Goal: Task Accomplishment & Management: Manage account settings

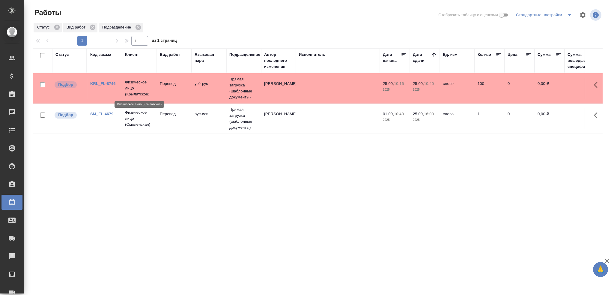
click at [151, 91] on p "Физическое лицо (Крылатское)" at bounding box center [139, 88] width 29 height 18
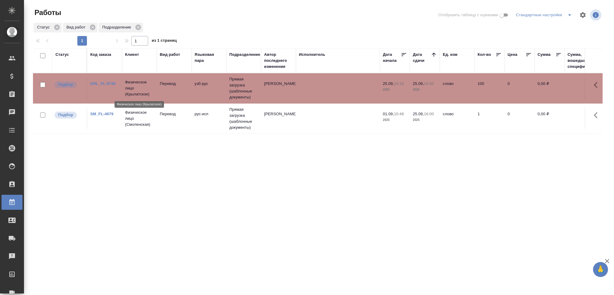
click at [151, 91] on p "Физическое лицо (Крылатское)" at bounding box center [139, 88] width 29 height 18
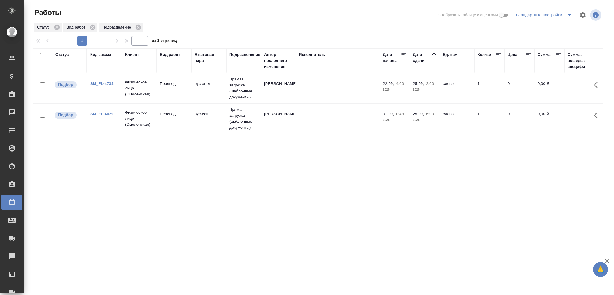
click at [197, 90] on td "рус-англ" at bounding box center [209, 88] width 35 height 21
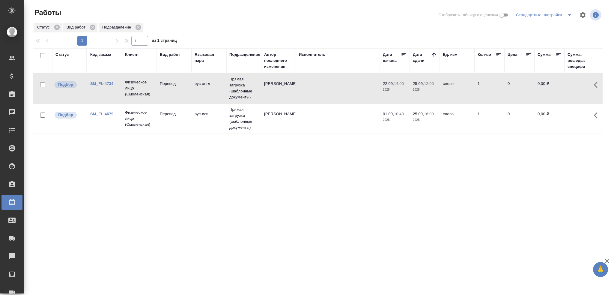
click at [197, 90] on td "рус-англ" at bounding box center [209, 88] width 35 height 21
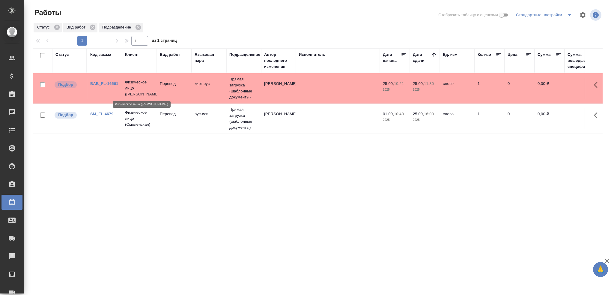
click at [142, 96] on p "Физическое лицо (Бабушкинская)" at bounding box center [139, 88] width 29 height 18
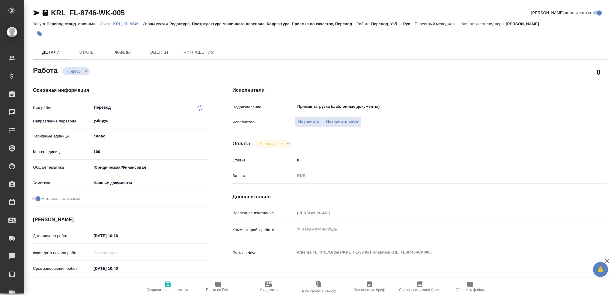
type textarea "x"
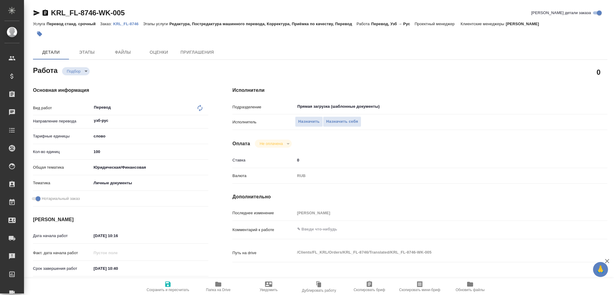
type textarea "x"
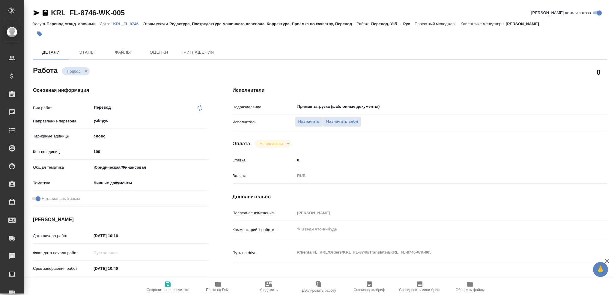
type textarea "x"
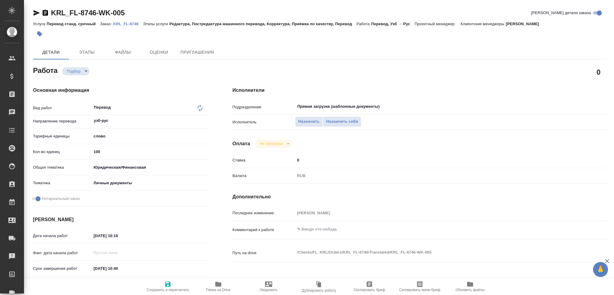
type textarea "x"
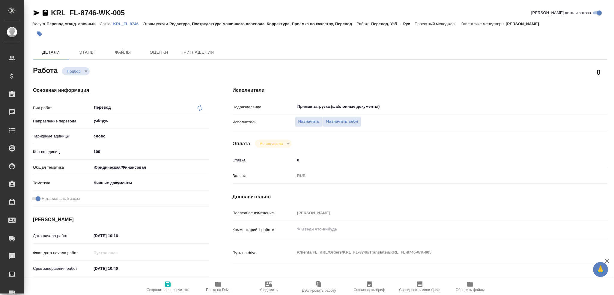
type textarea "x"
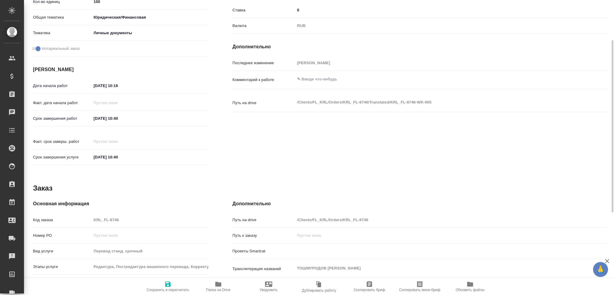
scroll to position [210, 0]
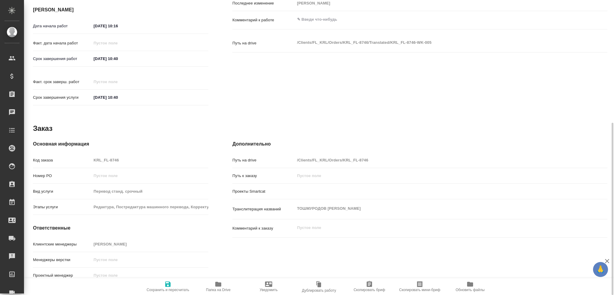
type textarea "x"
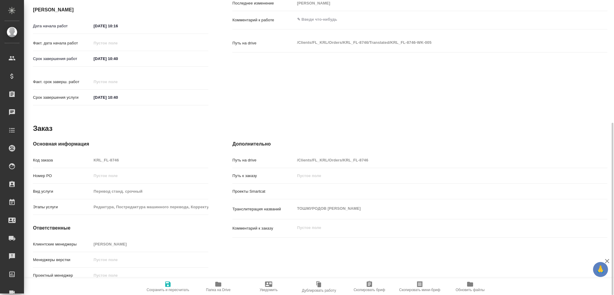
type textarea "x"
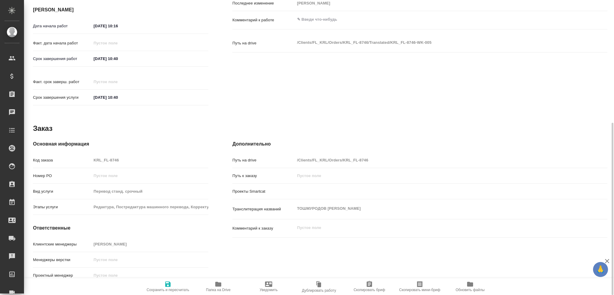
type textarea "x"
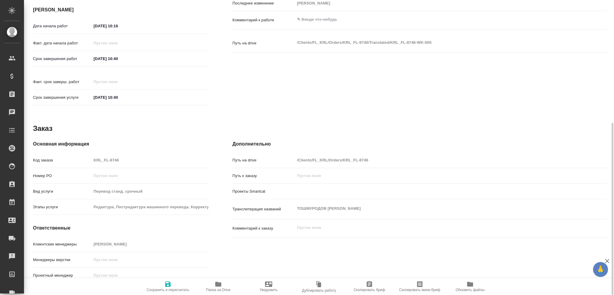
click at [220, 288] on span "Папка на Drive" at bounding box center [218, 290] width 25 height 4
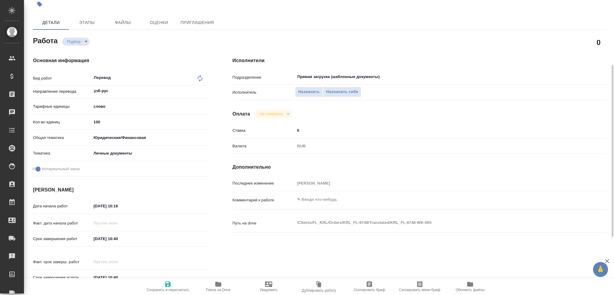
scroll to position [0, 0]
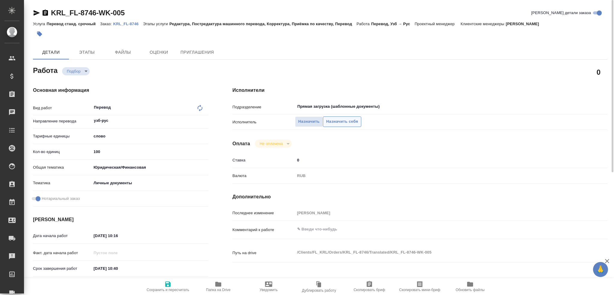
click at [334, 118] on span "Назначить себя" at bounding box center [342, 121] width 32 height 7
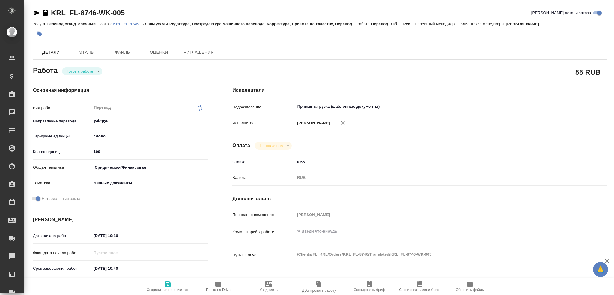
type textarea "x"
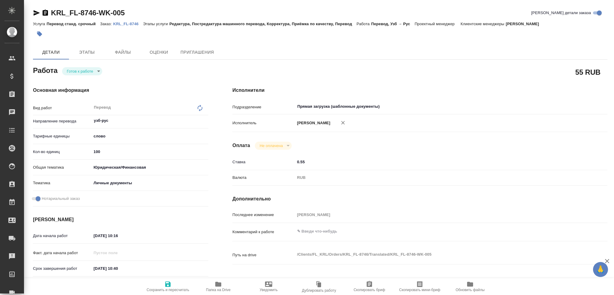
type textarea "x"
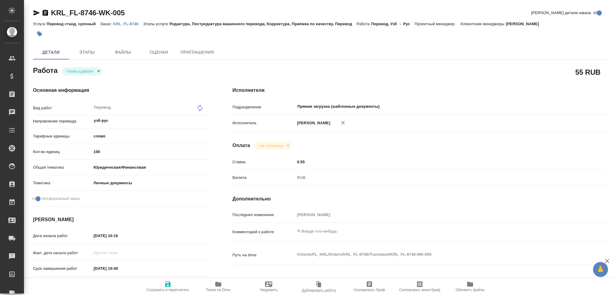
type textarea "x"
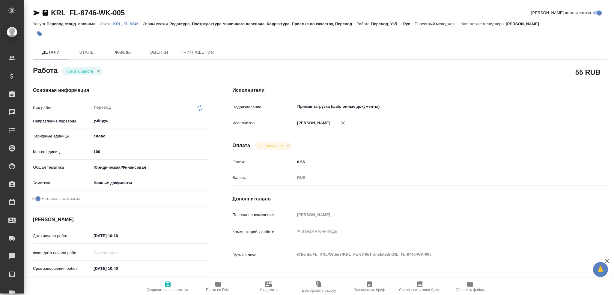
type textarea "x"
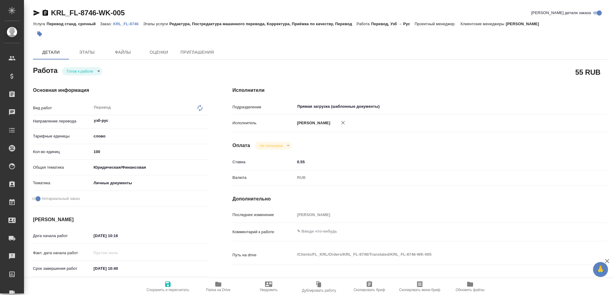
type textarea "x"
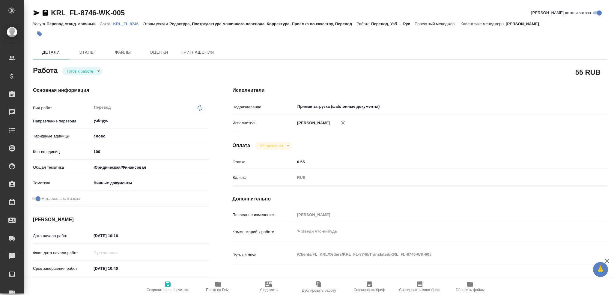
click at [88, 74] on body "🙏 .cls-1 fill:#fff; AWATERA Gusev Alexandr Клиенты Спецификации Заказы Чаты Tod…" at bounding box center [307, 147] width 614 height 295
type textarea "x"
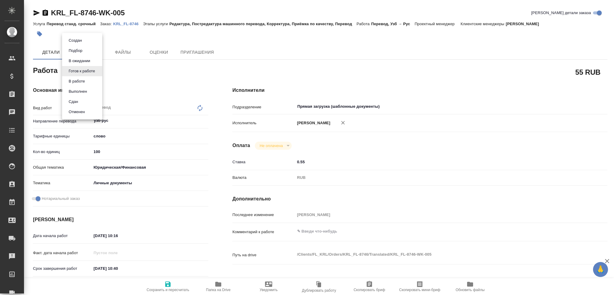
type textarea "x"
click at [85, 81] on button "В работе" at bounding box center [77, 81] width 20 height 7
type textarea "x"
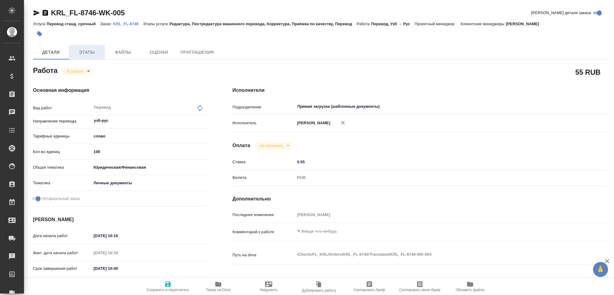
type textarea "x"
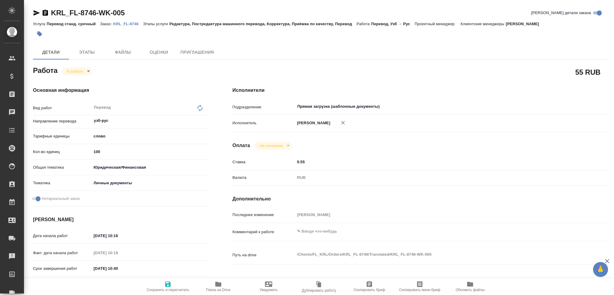
type textarea "x"
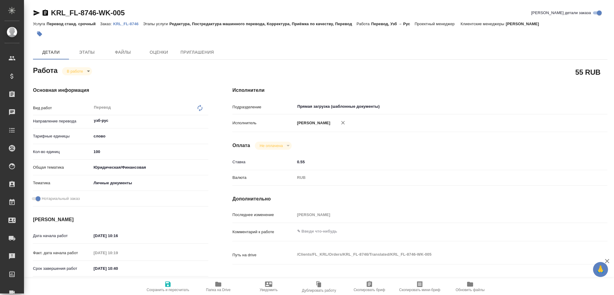
type textarea "x"
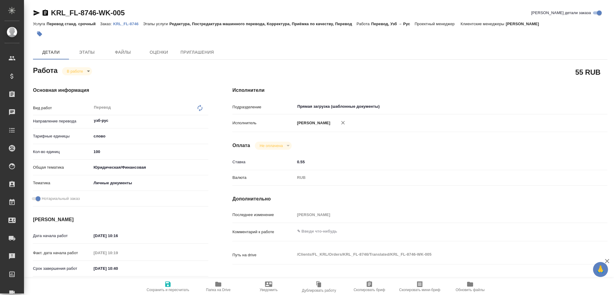
type textarea "x"
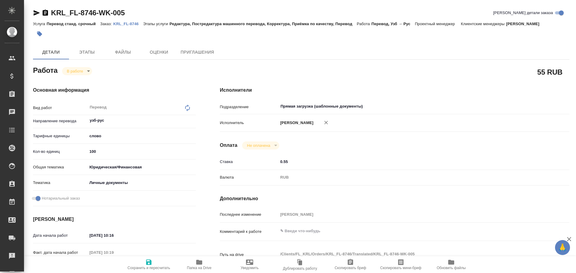
type textarea "x"
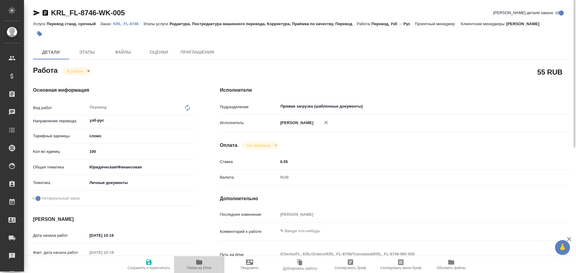
click at [200, 264] on icon "button" at bounding box center [199, 262] width 6 height 5
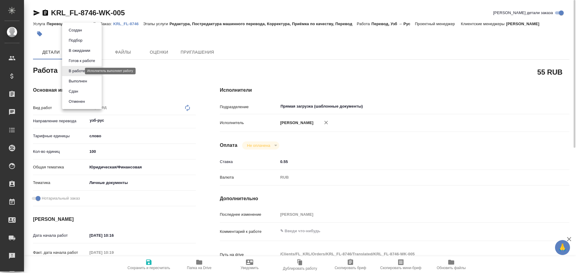
click at [75, 70] on body "🙏 .cls-1 fill:#fff; AWATERA Gusev Alexandr Клиенты Спецификации Заказы 0 Чаты T…" at bounding box center [288, 136] width 576 height 273
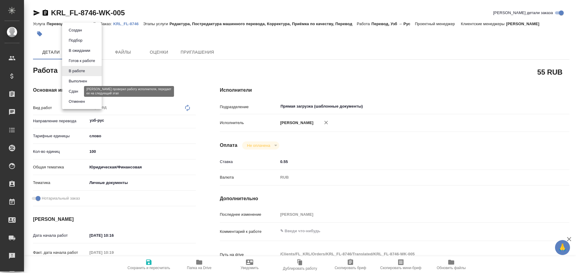
click at [74, 92] on button "Сдан" at bounding box center [73, 91] width 13 height 7
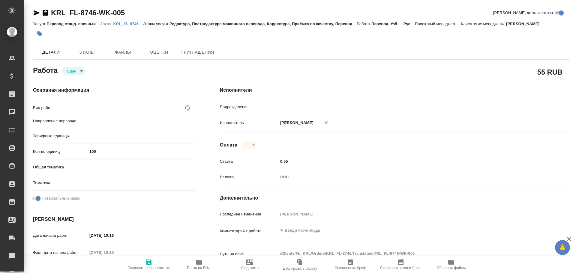
type textarea "x"
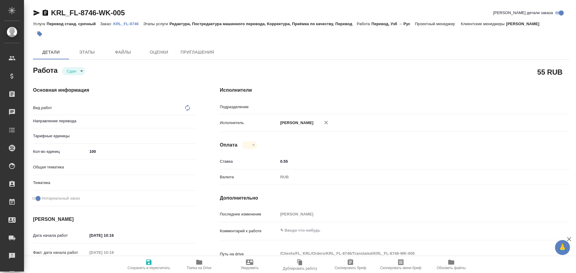
type textarea "x"
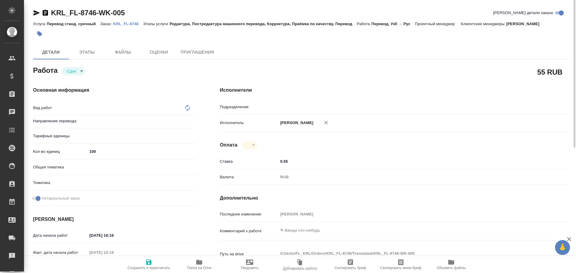
type textarea "x"
type input "узб-рус"
type input "Прямая загрузка (шаблонные документы)"
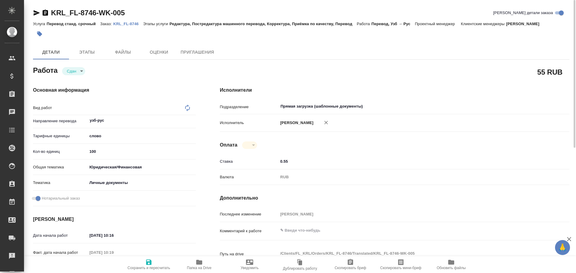
type textarea "Перевод"
type textarea "x"
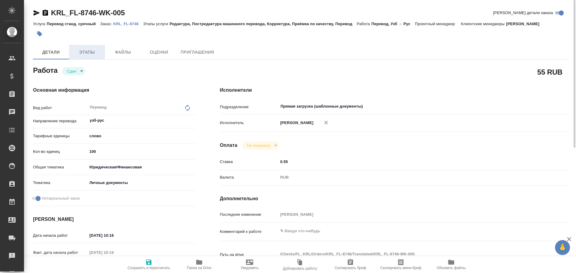
type textarea "x"
click at [80, 51] on span "Этапы" at bounding box center [87, 52] width 29 height 7
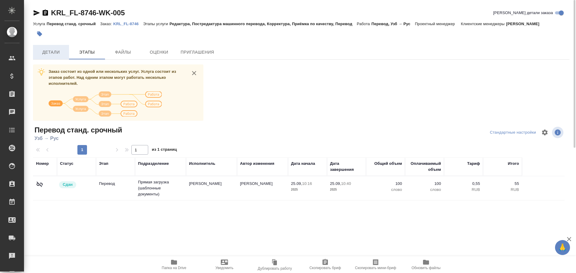
click at [58, 54] on span "Детали" at bounding box center [51, 52] width 29 height 7
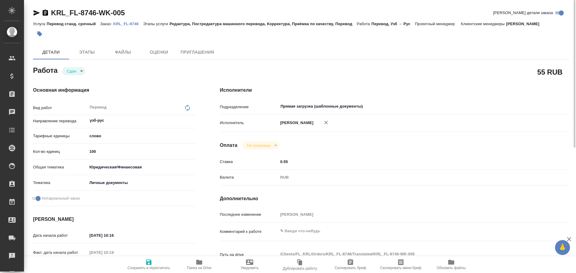
type textarea "x"
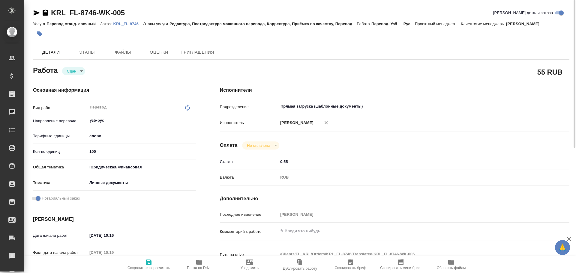
type textarea "x"
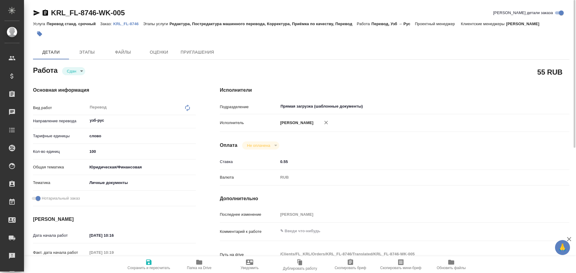
type textarea "x"
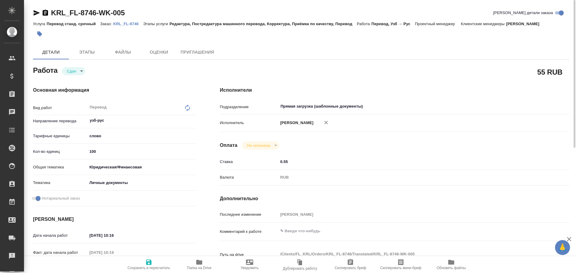
type textarea "x"
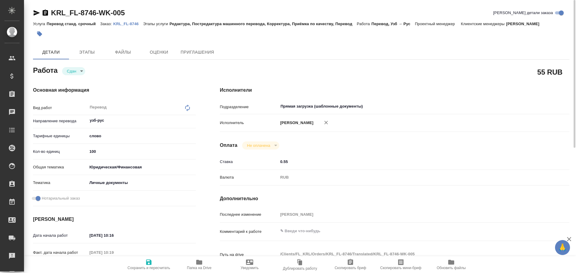
type textarea "x"
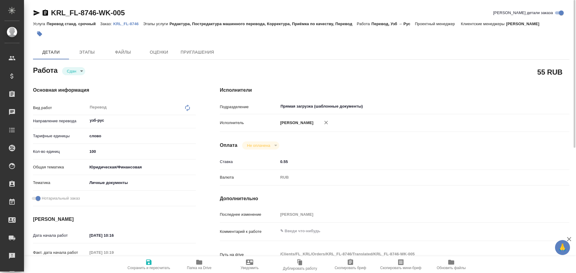
type textarea "x"
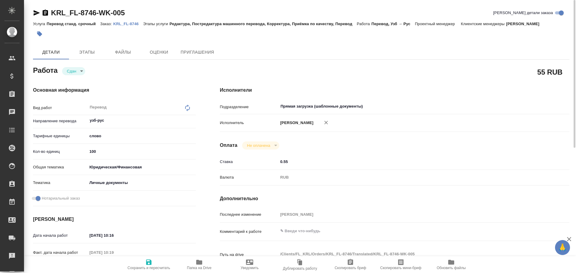
type textarea "x"
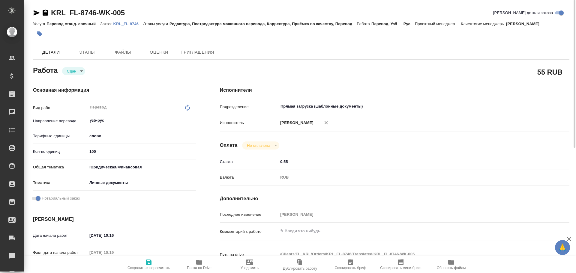
type textarea "x"
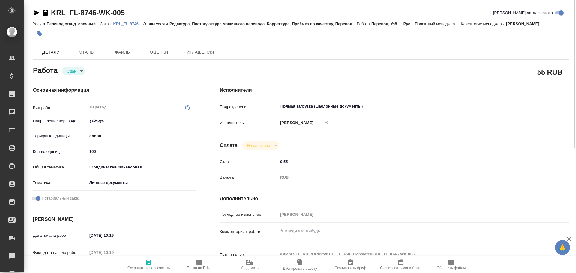
type textarea "x"
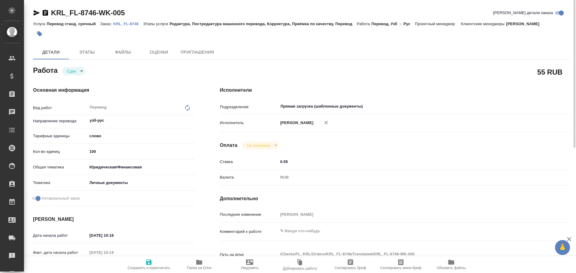
type textarea "x"
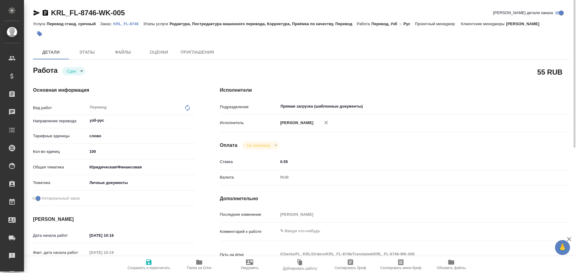
type textarea "x"
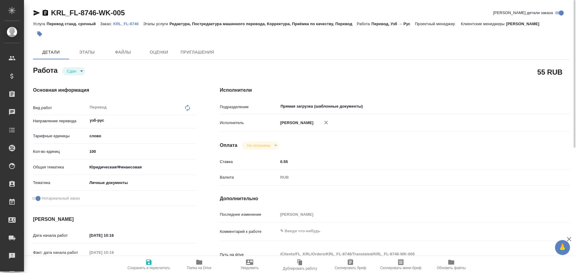
type textarea "x"
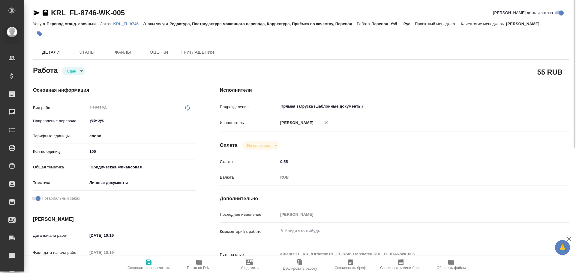
type textarea "x"
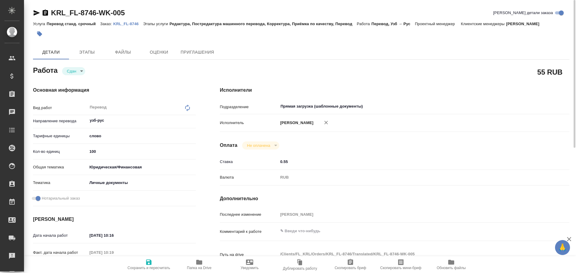
type textarea "x"
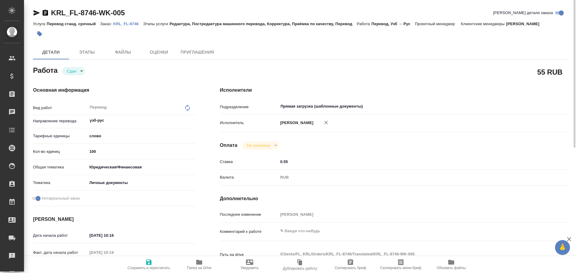
type textarea "x"
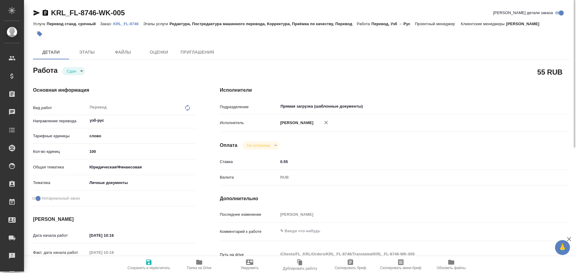
type textarea "x"
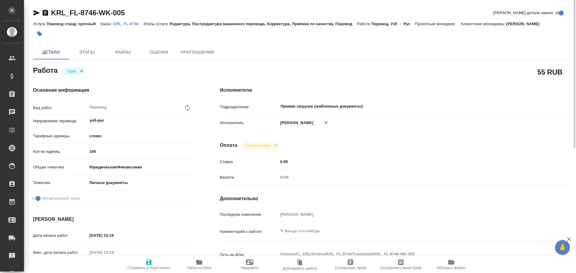
type textarea "x"
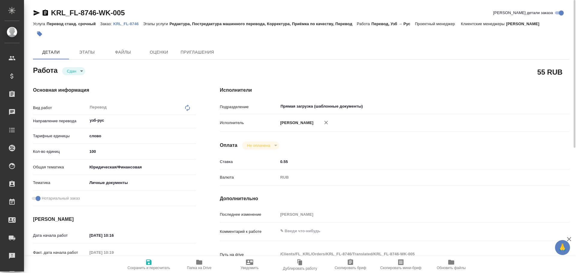
type textarea "x"
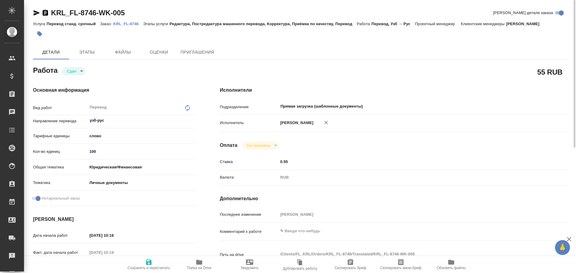
type textarea "x"
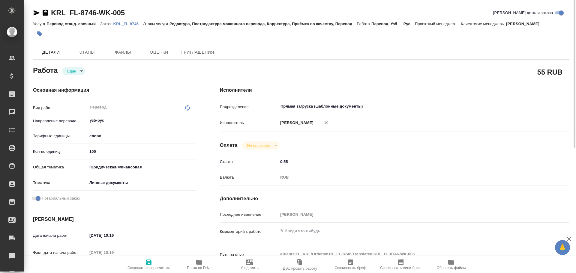
type textarea "x"
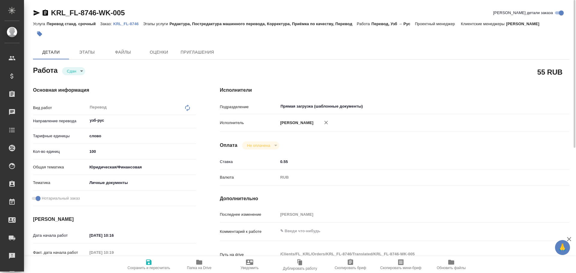
type textarea "x"
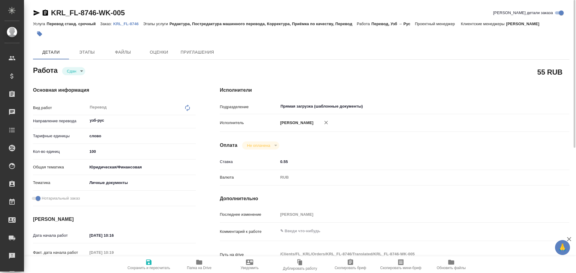
type textarea "x"
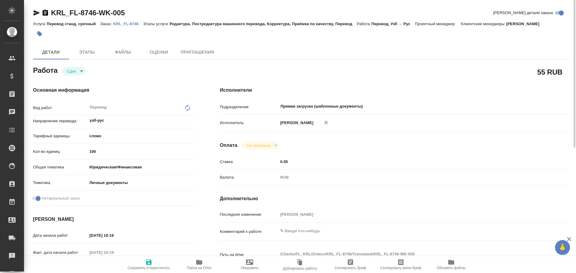
type textarea "x"
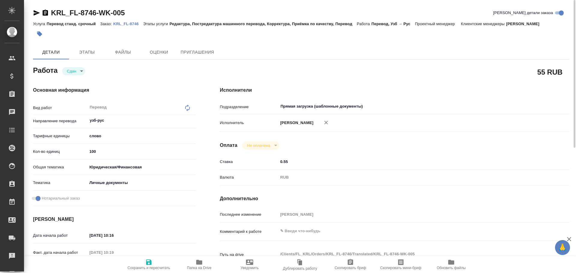
type textarea "x"
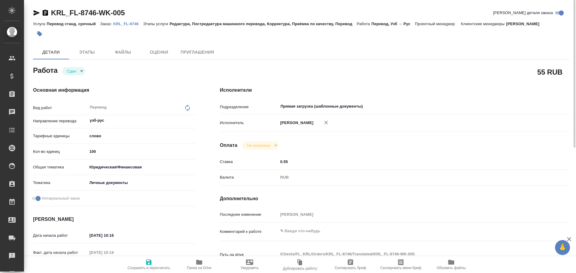
type textarea "x"
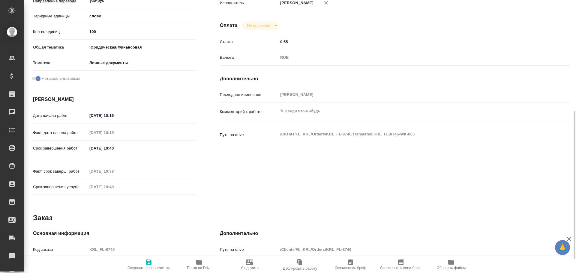
scroll to position [150, 0]
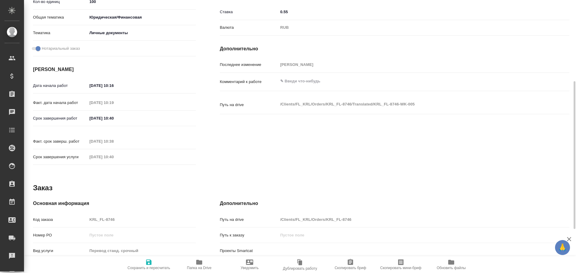
click at [83, 207] on div "Основная информация Код заказа KRL_FL-8746 Номер РО Вид услуги Перевод станд. с…" at bounding box center [114, 272] width 163 height 145
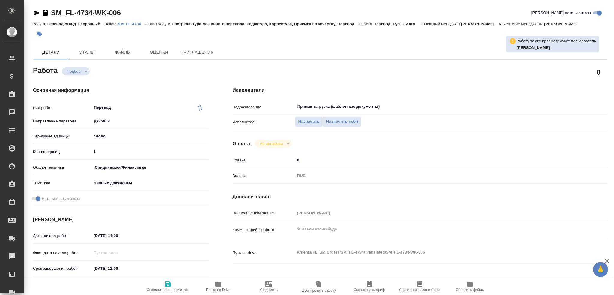
type textarea "x"
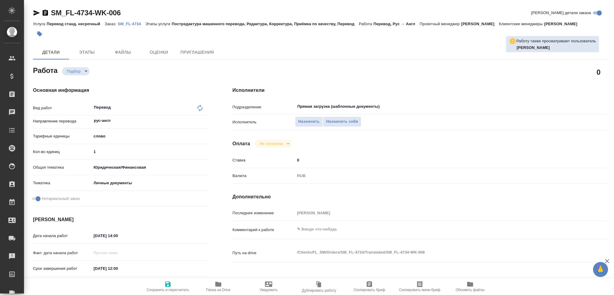
type textarea "x"
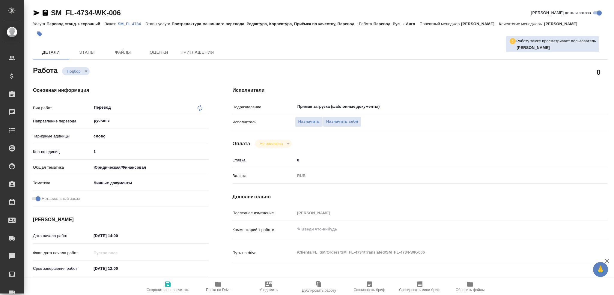
type textarea "x"
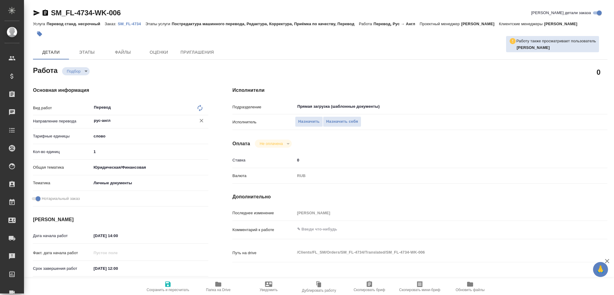
type textarea "x"
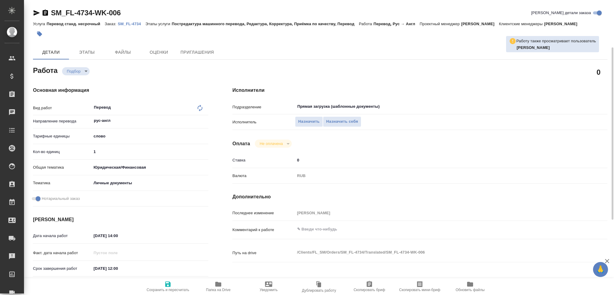
scroll to position [210, 0]
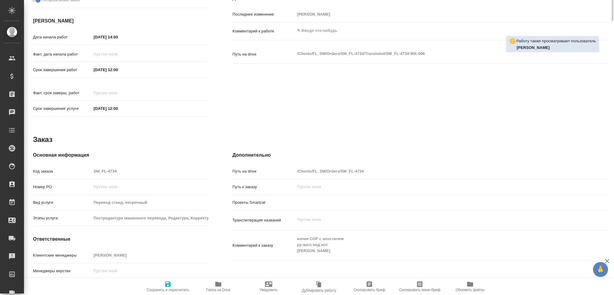
type textarea "x"
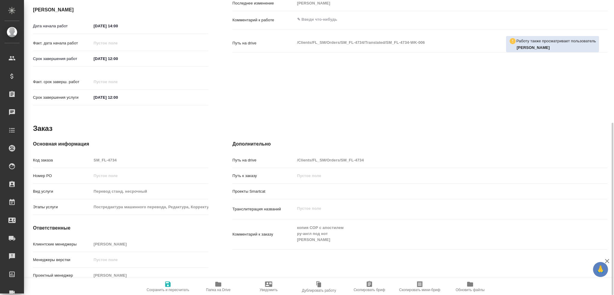
type textarea "x"
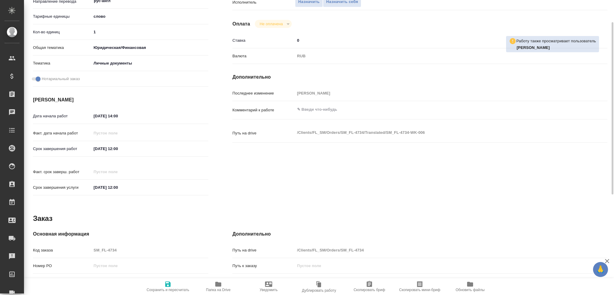
scroll to position [0, 0]
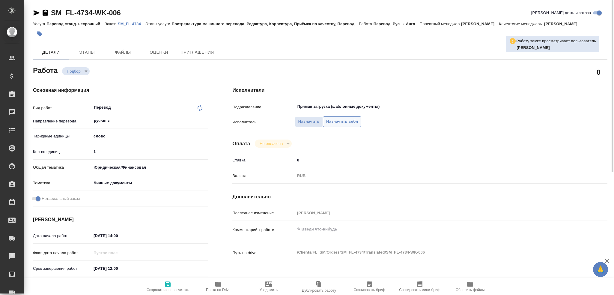
click at [337, 117] on button "Назначить себя" at bounding box center [342, 121] width 38 height 10
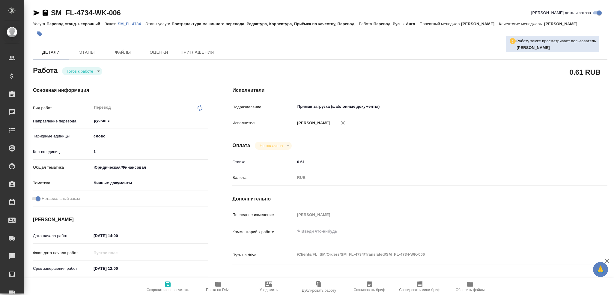
type textarea "x"
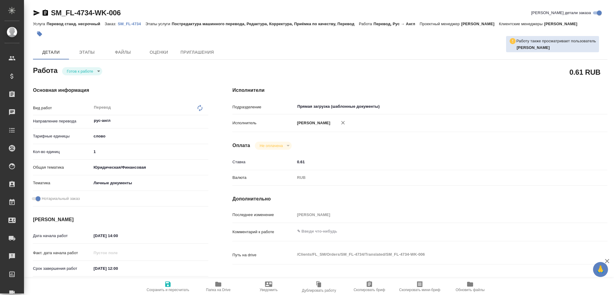
type textarea "x"
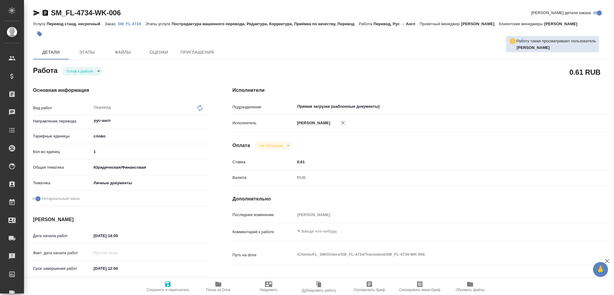
click at [107, 152] on input "1" at bounding box center [149, 151] width 117 height 9
type textarea "x"
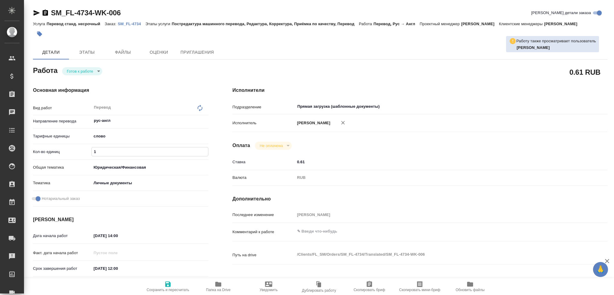
type textarea "x"
click at [73, 68] on body "🙏 .cls-1 fill:#fff; AWATERA [PERSON_NAME] Спецификации Заказы 0 Чаты Todo Проек…" at bounding box center [307, 147] width 614 height 295
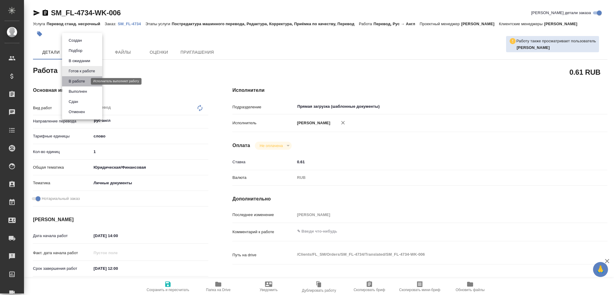
click at [73, 80] on button "В работе" at bounding box center [77, 81] width 20 height 7
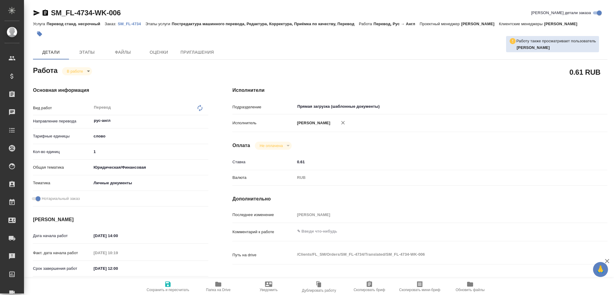
type textarea "x"
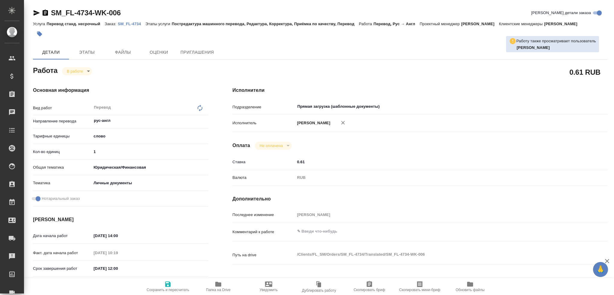
type textarea "x"
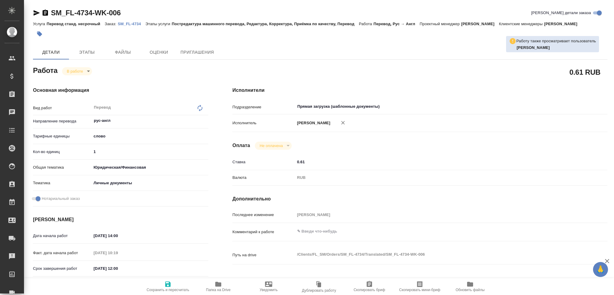
type textarea "x"
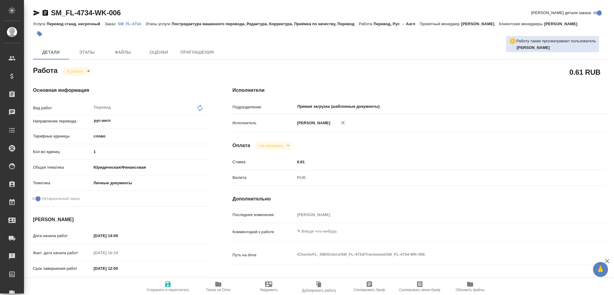
type textarea "x"
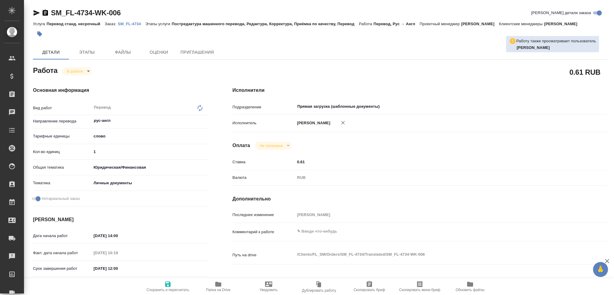
type textarea "x"
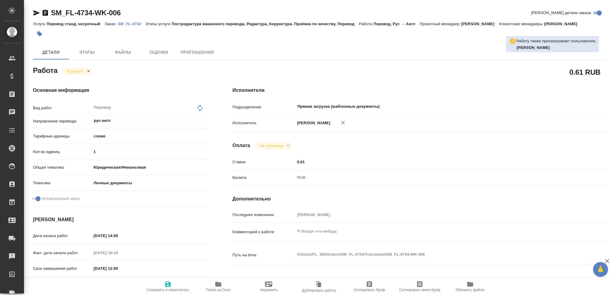
type textarea "x"
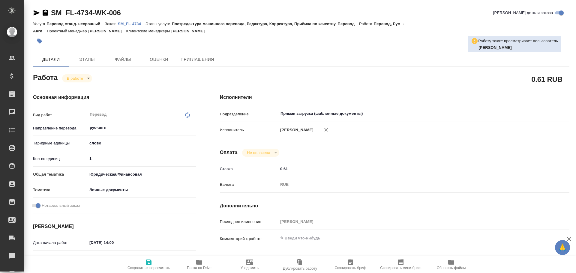
type textarea "x"
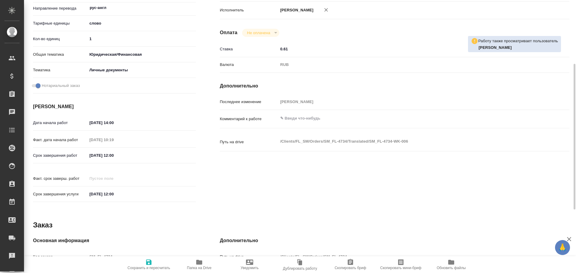
scroll to position [238, 0]
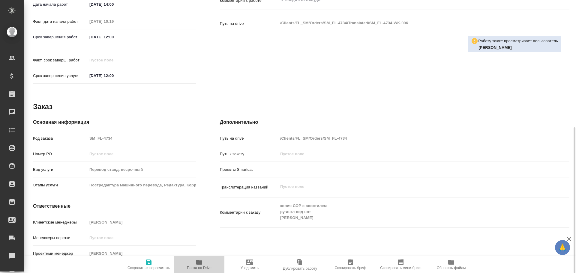
click at [200, 262] on icon "button" at bounding box center [199, 262] width 6 height 5
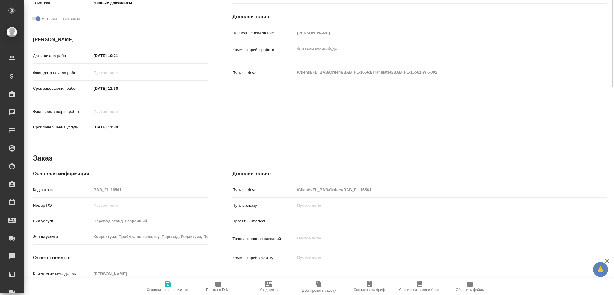
scroll to position [210, 0]
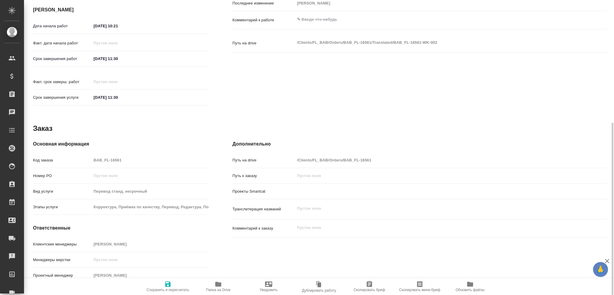
type textarea "x"
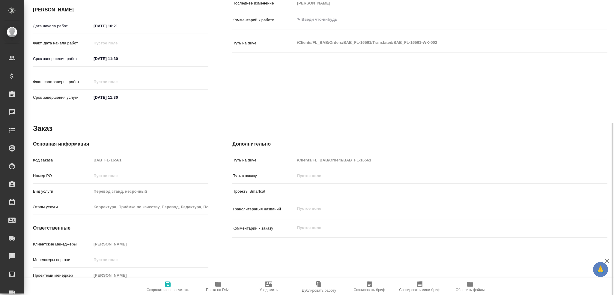
type textarea "x"
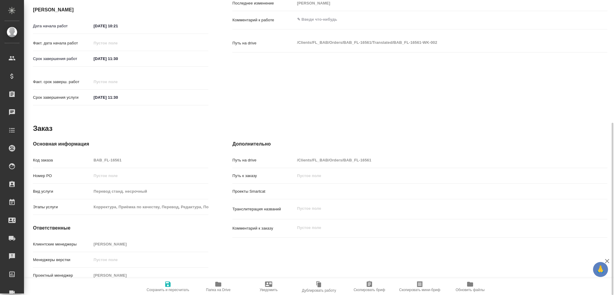
click at [220, 286] on icon "button" at bounding box center [218, 284] width 6 height 5
type textarea "x"
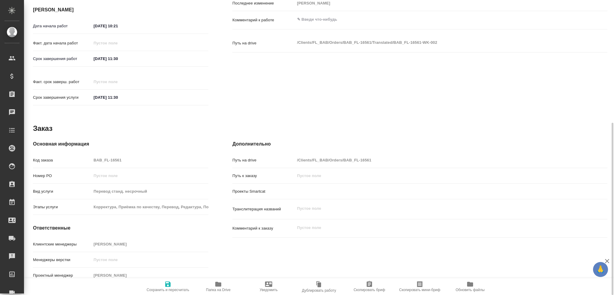
type textarea "x"
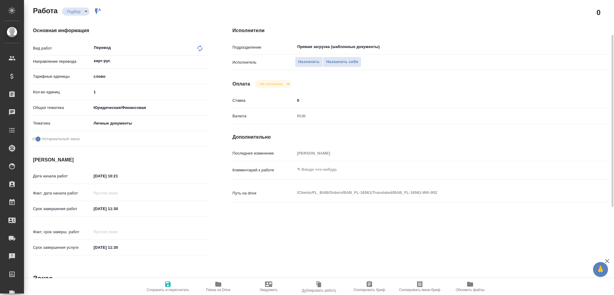
scroll to position [30, 0]
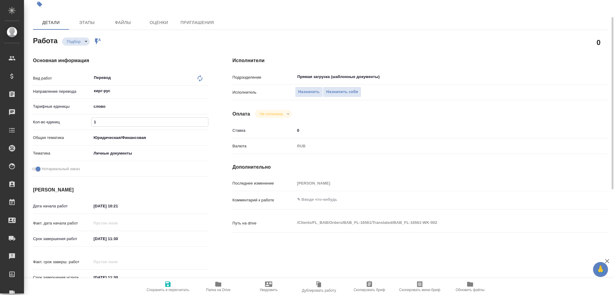
drag, startPoint x: 103, startPoint y: 120, endPoint x: 55, endPoint y: 111, distance: 49.1
click at [60, 112] on div "Вид работ Перевод x ​ Направление перевода кирг-рус ​ Тарифные единицы слово 5a…" at bounding box center [120, 125] width 175 height 108
type textarea "x"
type input "7"
type textarea "x"
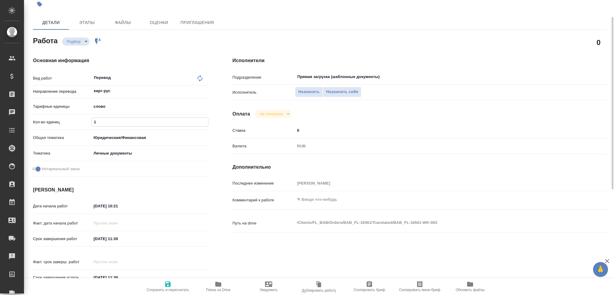
type textarea "x"
type input "75"
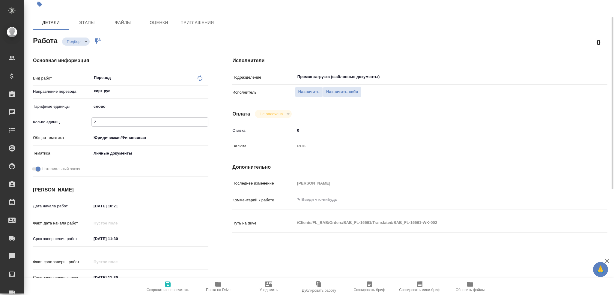
type textarea "x"
type input "75"
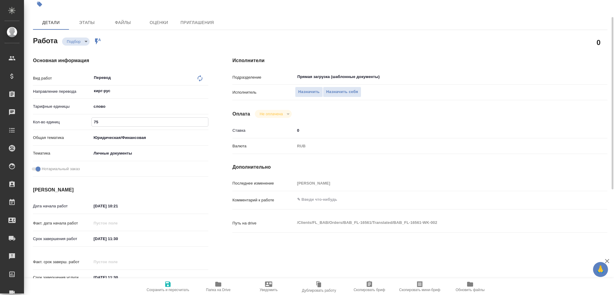
click at [161, 284] on span "Сохранить и пересчитать" at bounding box center [167, 285] width 43 height 11
type textarea "x"
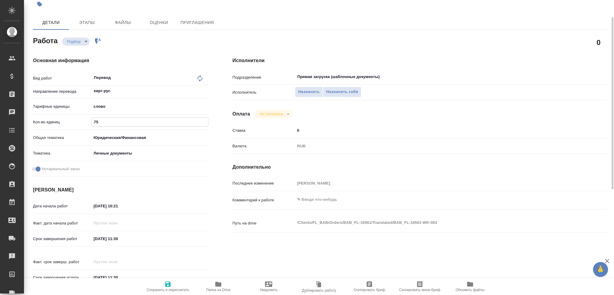
type textarea "x"
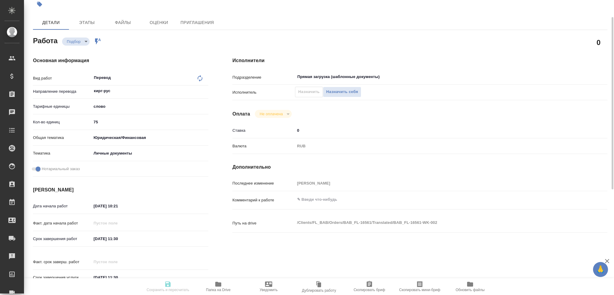
type textarea "x"
type input "recruiting"
type textarea "Перевод"
type textarea "x"
type input "кирг-рус"
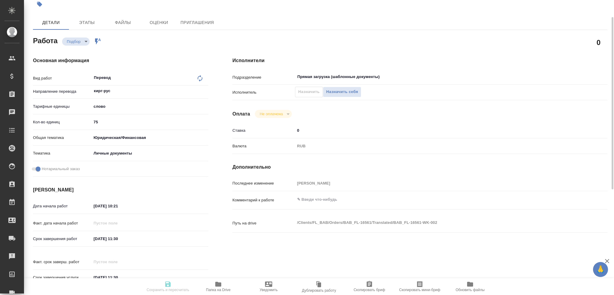
type input "5a8b1489cc6b4906c91bfd90"
type input "75"
type input "yr-fn"
type input "5a8b8b956a9677013d343cfe"
checkbox input "true"
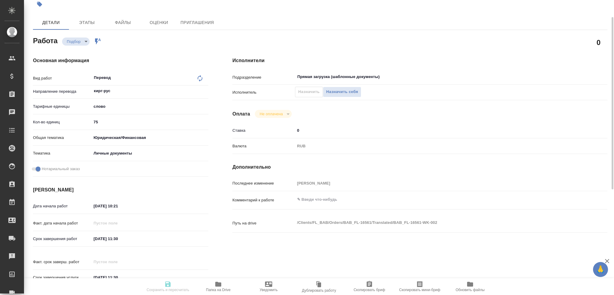
type input "[DATE] 10:21"
type input "[DATE] 11:30"
type input "Прямая загрузка (шаблонные документы)"
type input "notPayed"
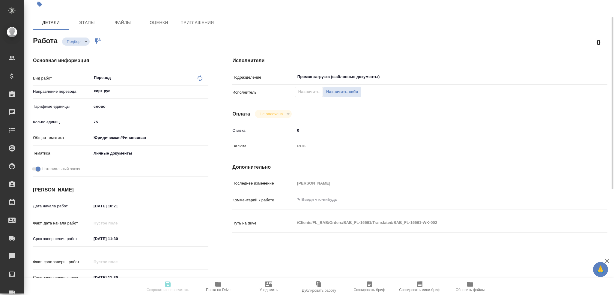
type input "0"
type input "RUB"
type input "[PERSON_NAME]"
type textarea "x"
type textarea "/Clients/FL_BAB/Orders/BAB_FL-16561/Translated/BAB_FL-16561-WK-002"
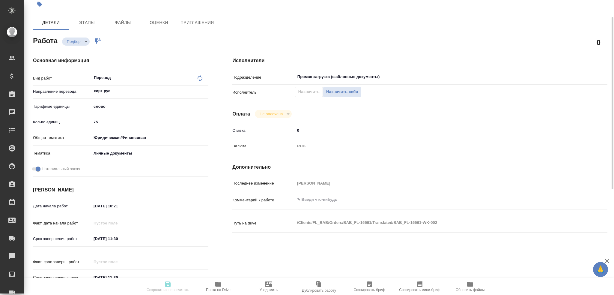
type textarea "x"
type input "BAB_FL-16561"
type input "Перевод станд. несрочный"
type input "Корректура, Приёмка по качеству, Перевод, Редактура, Постредактура машинного пе…"
type input "[PERSON_NAME]"
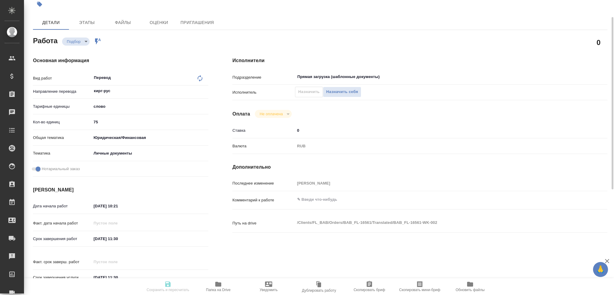
type input "/Clients/FL_BAB/Orders/BAB_FL-16561"
type textarea "x"
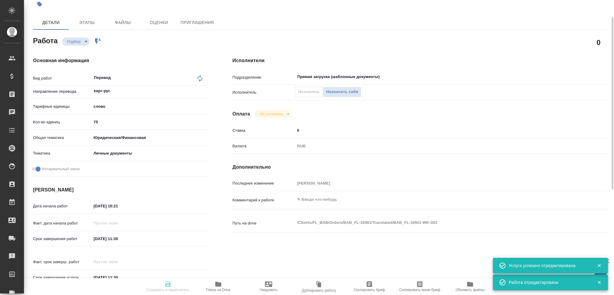
type textarea "x"
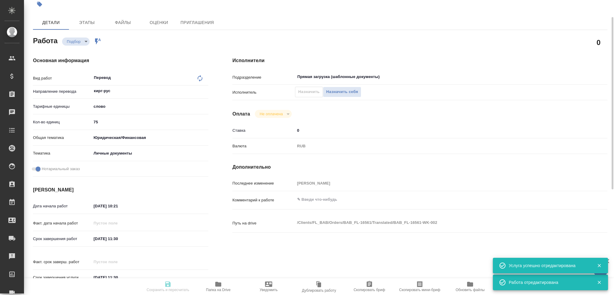
type textarea "x"
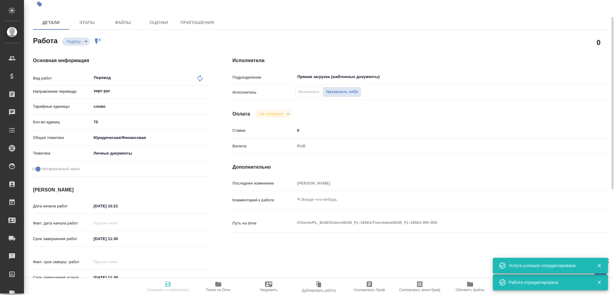
type textarea "x"
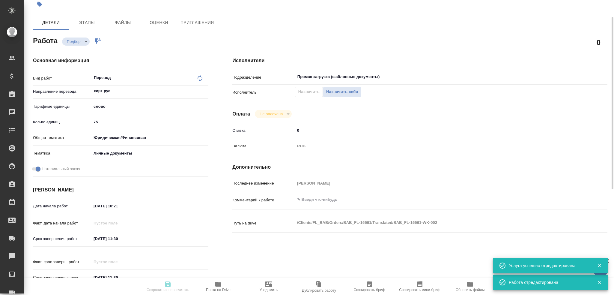
type textarea "x"
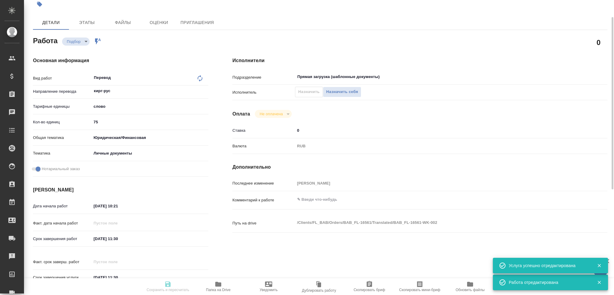
type textarea "x"
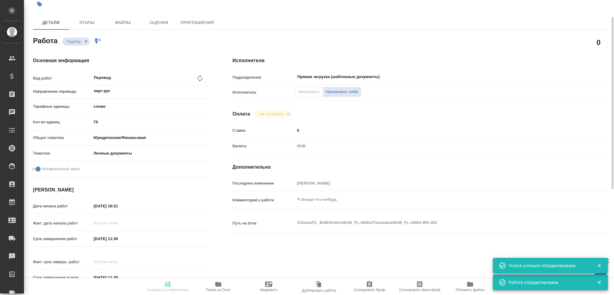
type input "recruiting"
type textarea "Перевод"
type textarea "x"
type input "кирг-рус"
type input "5a8b1489cc6b4906c91bfd90"
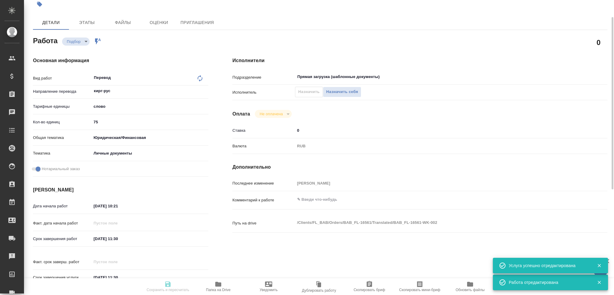
type input "75"
type input "yr-fn"
type input "5a8b8b956a9677013d343cfe"
checkbox input "true"
type input "25.09.2025 10:21"
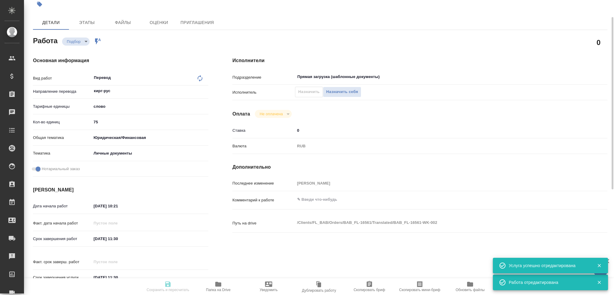
type input "25.09.2025 11:30"
type input "Прямая загрузка (шаблонные документы)"
type input "notPayed"
type input "0"
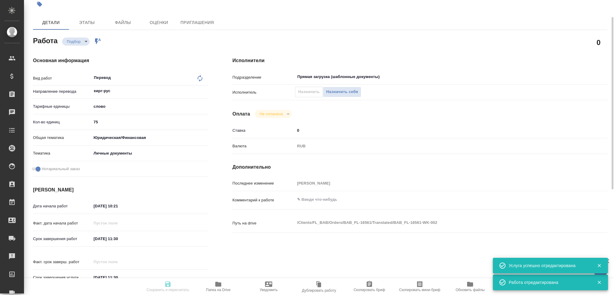
type input "RUB"
type input "Гусев Александр"
type textarea "x"
type textarea "/Clients/FL_BAB/Orders/BAB_FL-16561/Translated/BAB_FL-16561-WK-002"
type textarea "x"
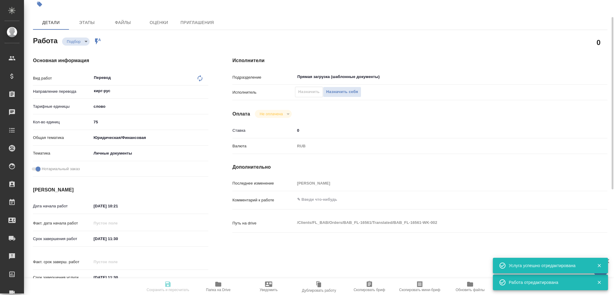
type input "BAB_FL-16561"
type input "Перевод станд. несрочный"
type input "Корректура, Приёмка по качеству, Перевод, Редактура, Постредактура машинного пе…"
type input "Ильина Екатерина"
type input "/Clients/FL_BAB/Orders/BAB_FL-16561"
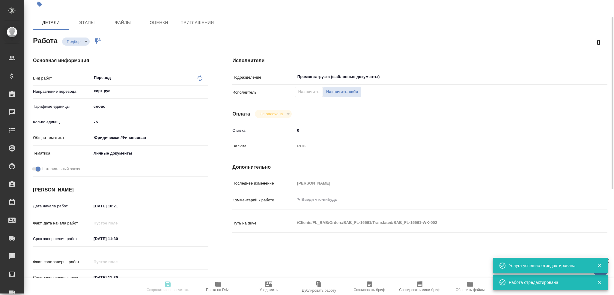
type textarea "x"
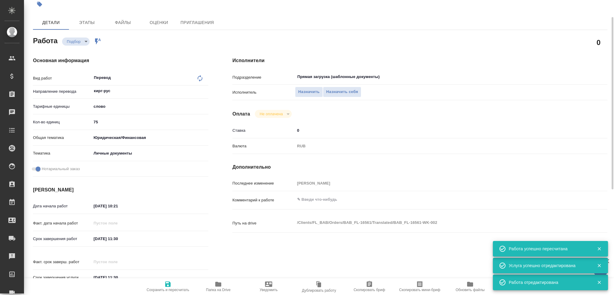
type textarea "x"
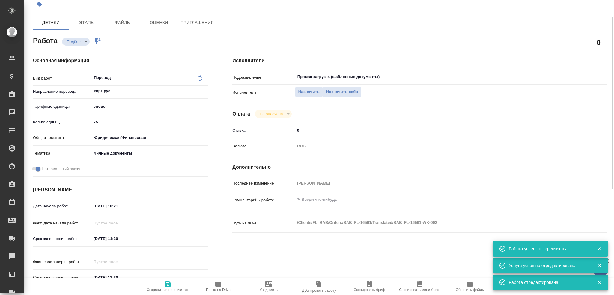
type textarea "x"
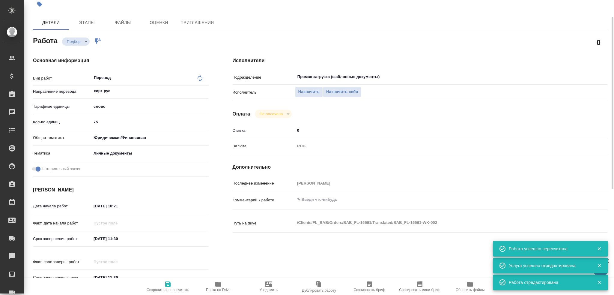
type textarea "x"
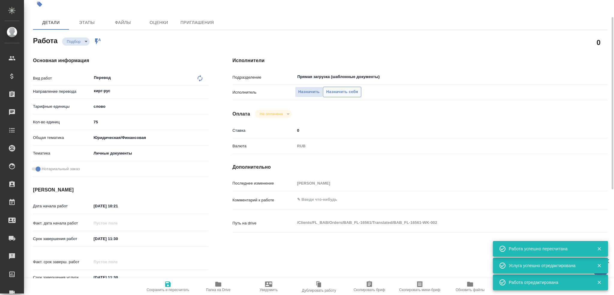
type textarea "x"
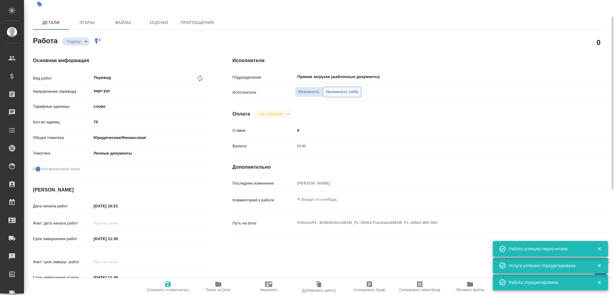
click at [344, 91] on span "Назначить себя" at bounding box center [342, 91] width 32 height 7
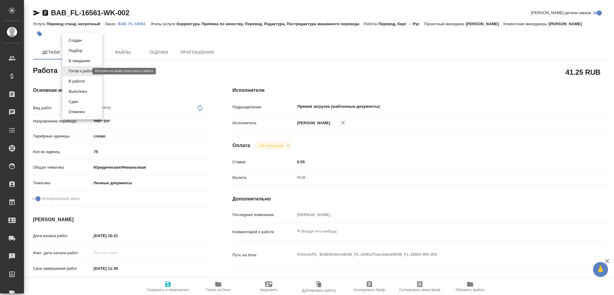
click at [86, 72] on body "🙏 .cls-1 fill:#fff; AWATERA [PERSON_NAME] Спецификации Заказы Чаты Todo Проекты…" at bounding box center [307, 147] width 614 height 295
type textarea "x"
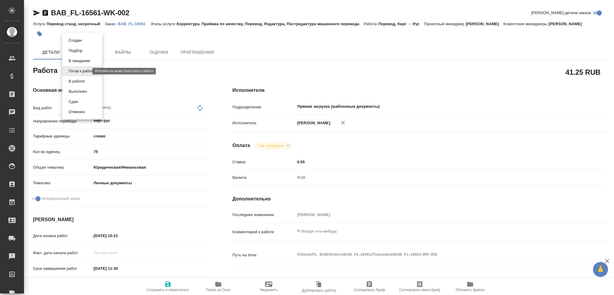
type textarea "x"
click at [82, 81] on button "В работе" at bounding box center [77, 81] width 20 height 7
type textarea "x"
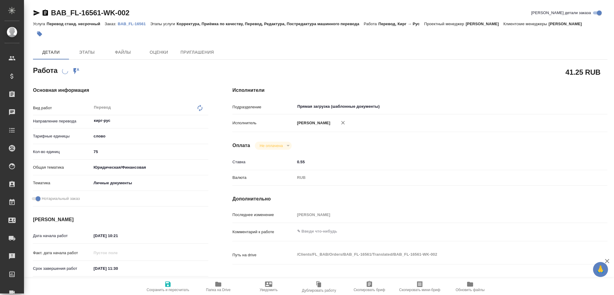
type textarea "x"
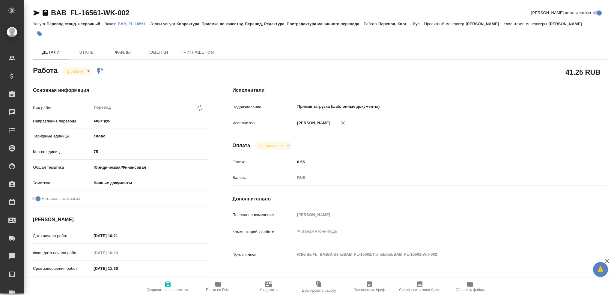
type textarea "x"
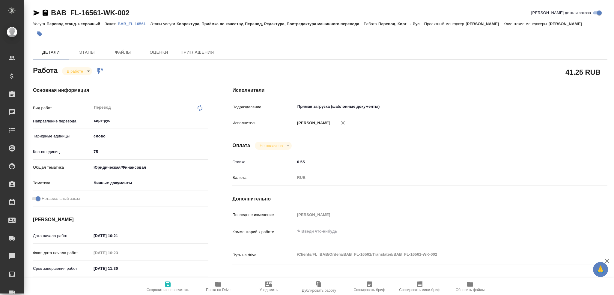
type textarea "x"
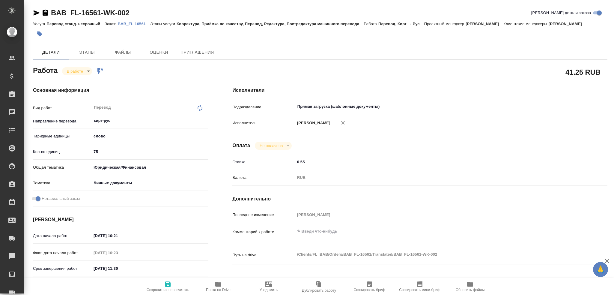
type textarea "x"
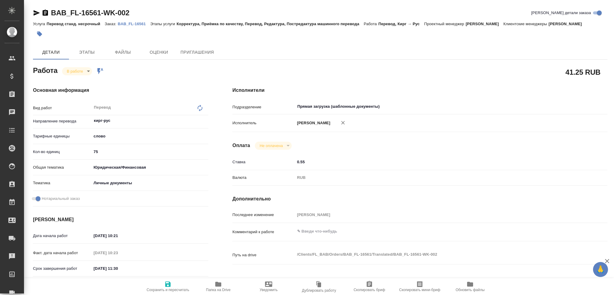
type textarea "x"
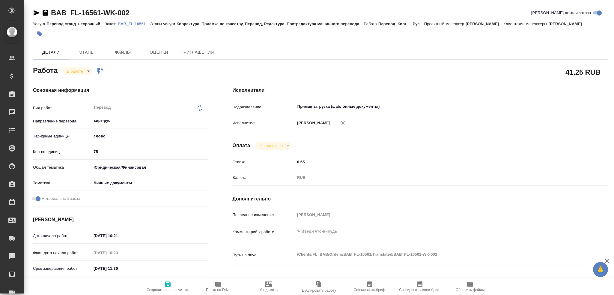
type textarea "x"
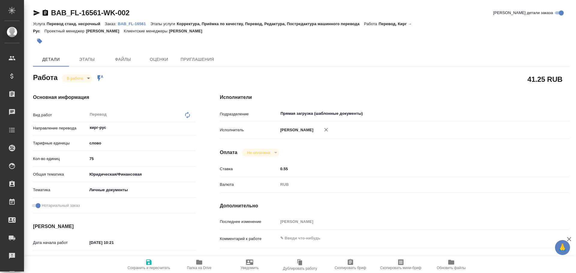
type textarea "x"
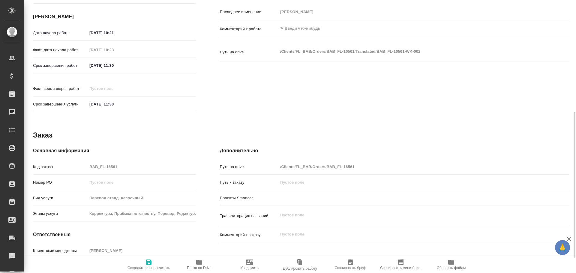
scroll to position [238, 0]
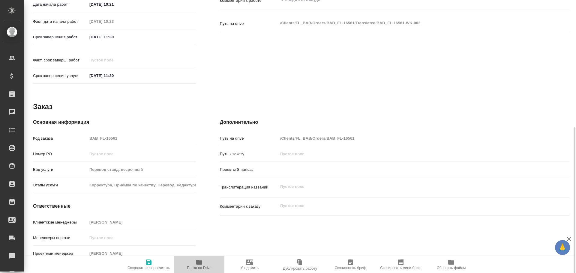
click at [202, 262] on icon "button" at bounding box center [199, 262] width 6 height 5
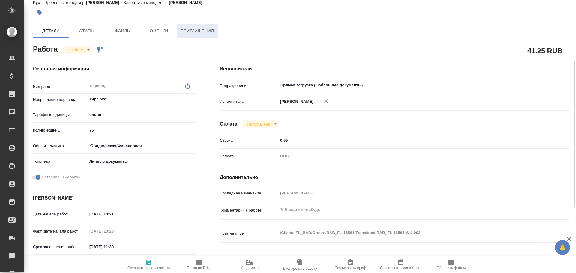
scroll to position [0, 0]
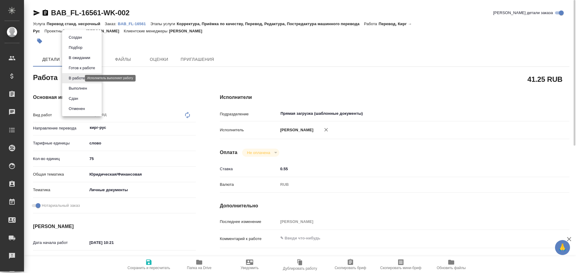
click at [79, 76] on body "🙏 .cls-1 fill:#fff; AWATERA Gusev Alexandr Клиенты Спецификации Заказы 0 Чаты T…" at bounding box center [288, 136] width 576 height 273
click at [84, 97] on li "Сдан" at bounding box center [82, 99] width 40 height 10
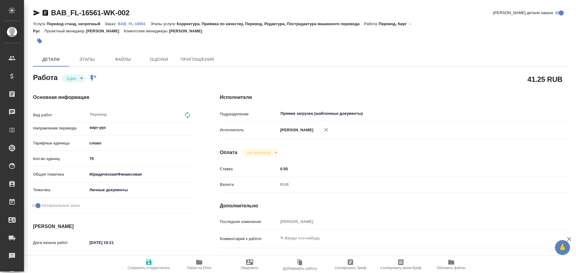
type textarea "x"
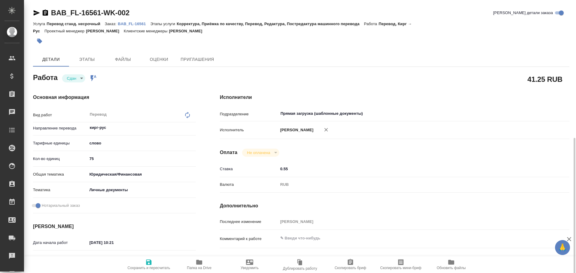
scroll to position [238, 0]
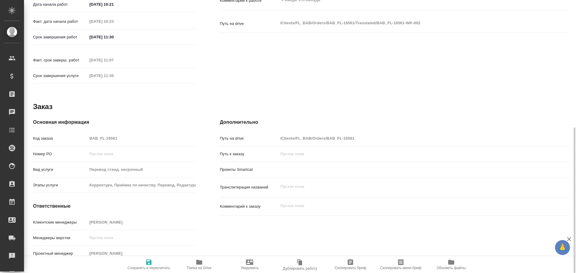
click at [77, 133] on div "Код заказа BAB_FL-16561" at bounding box center [114, 138] width 163 height 10
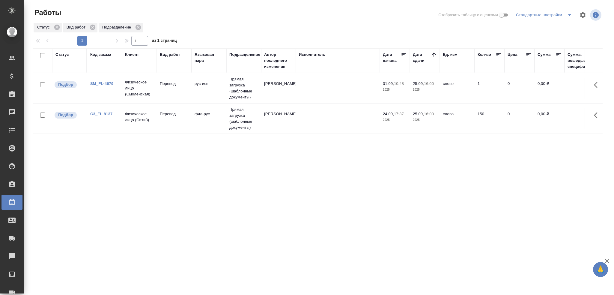
click at [176, 121] on td "Перевод" at bounding box center [174, 118] width 35 height 21
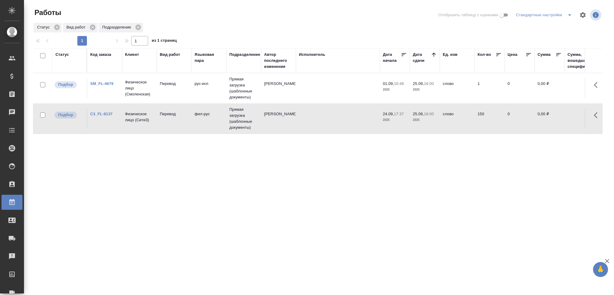
click at [176, 121] on td "Перевод" at bounding box center [174, 118] width 35 height 21
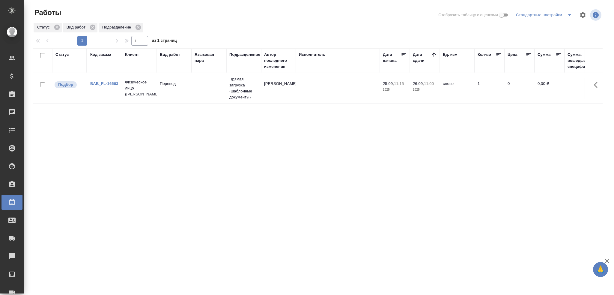
click at [175, 92] on td "Перевод" at bounding box center [174, 88] width 35 height 21
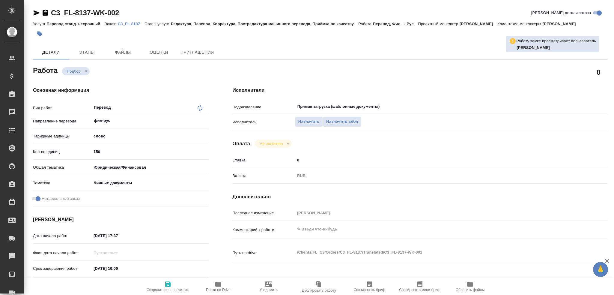
type textarea "x"
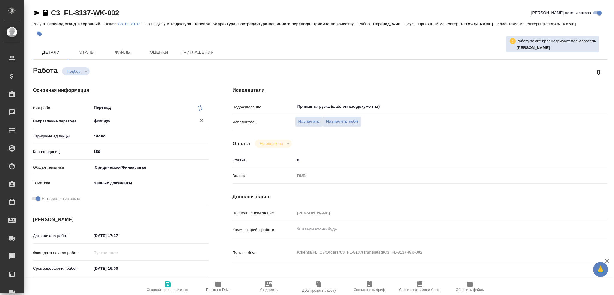
type textarea "x"
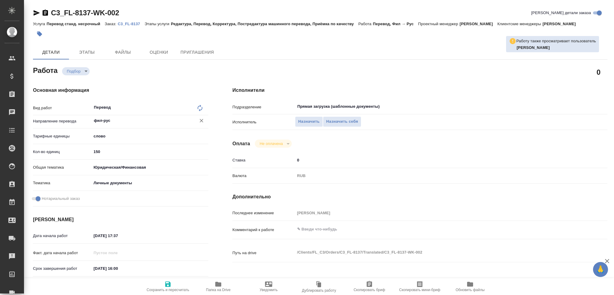
type textarea "x"
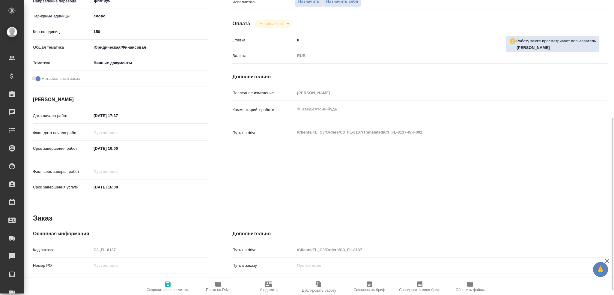
scroll to position [210, 0]
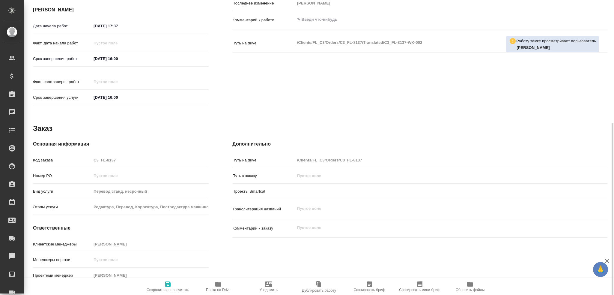
type textarea "x"
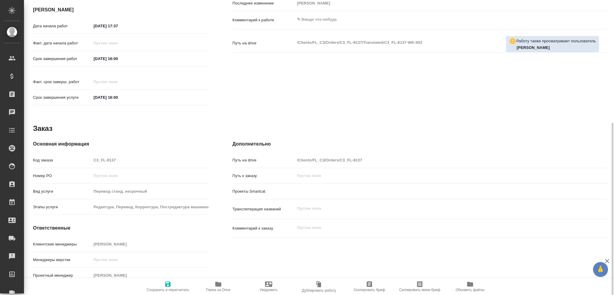
type textarea "x"
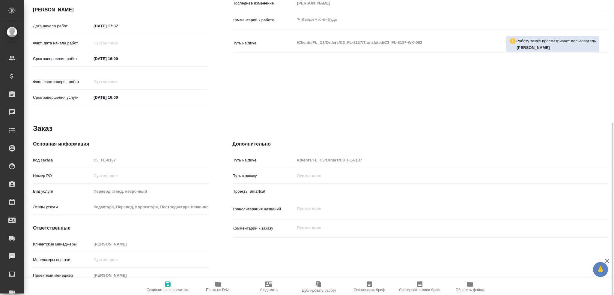
click at [223, 283] on span "Папка на Drive" at bounding box center [218, 285] width 43 height 11
type textarea "x"
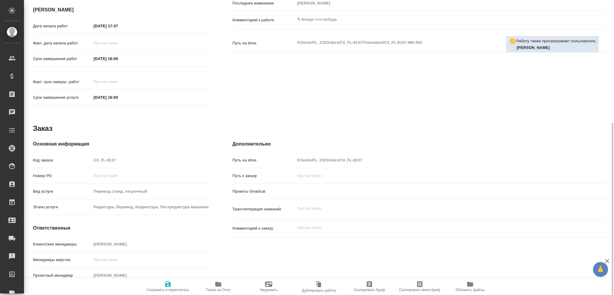
type textarea "x"
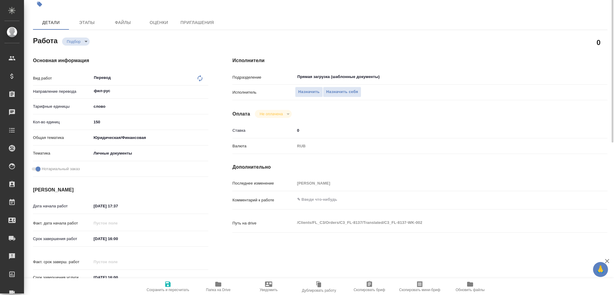
scroll to position [0, 0]
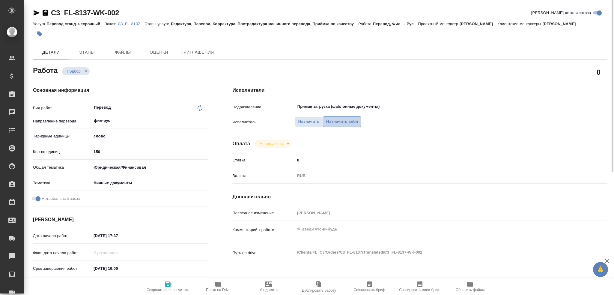
click at [338, 121] on span "Назначить себя" at bounding box center [342, 121] width 32 height 7
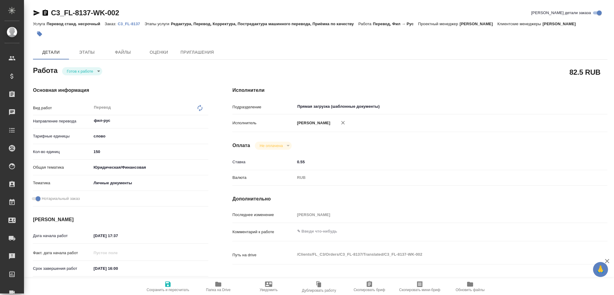
type textarea "x"
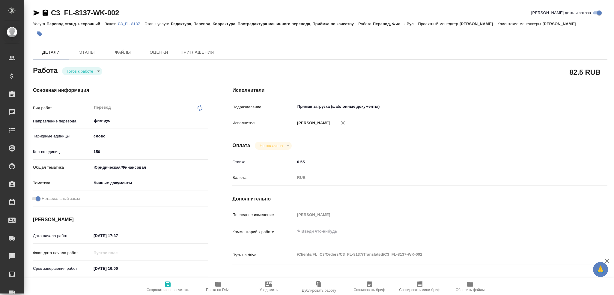
type textarea "x"
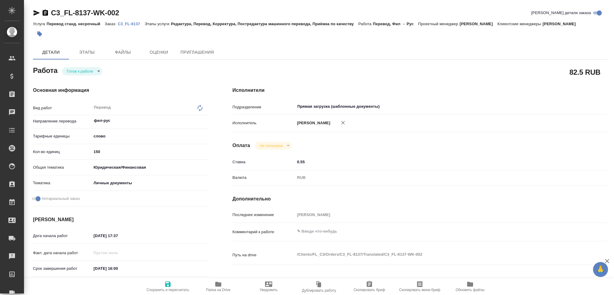
type textarea "x"
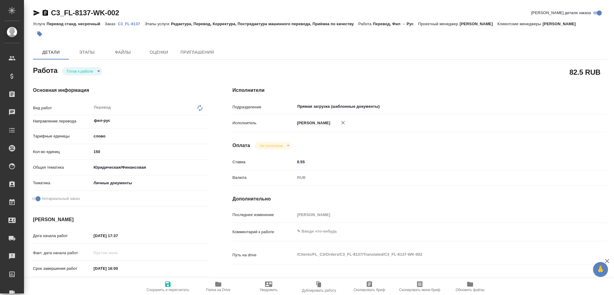
type textarea "x"
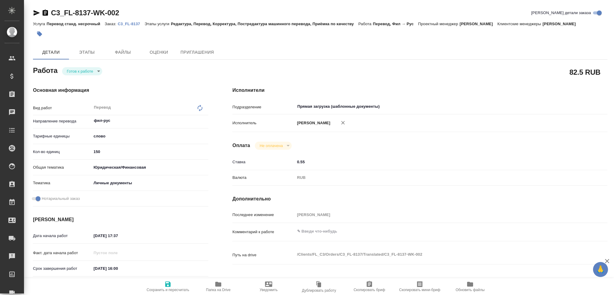
type textarea "x"
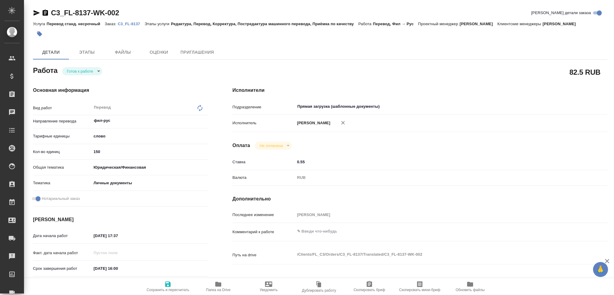
type textarea "x"
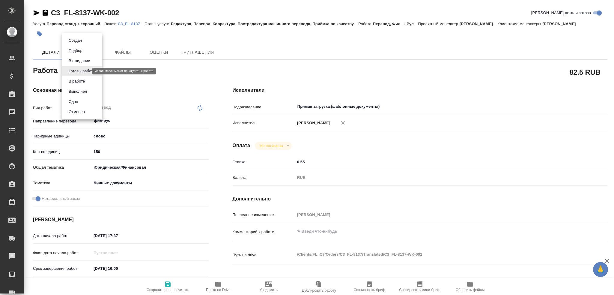
click at [81, 72] on body "🙏 .cls-1 fill:#fff; AWATERA Gusev Alexandr Клиенты Спецификации Заказы 0 Чаты T…" at bounding box center [307, 147] width 614 height 295
click at [75, 80] on button "В работе" at bounding box center [77, 81] width 20 height 7
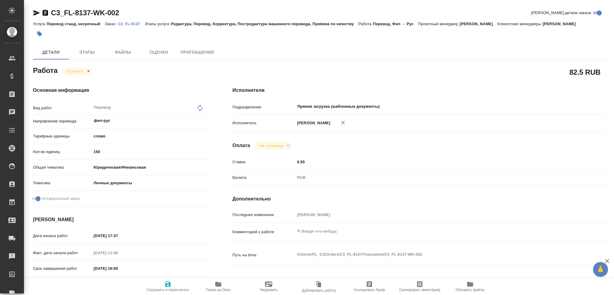
type textarea "x"
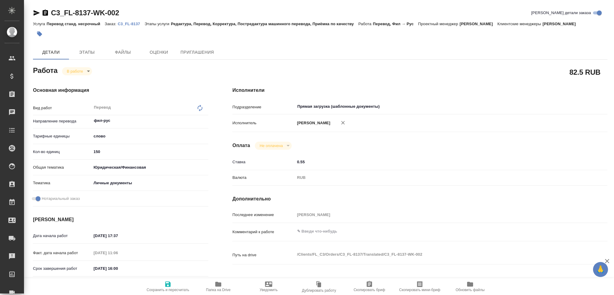
type textarea "x"
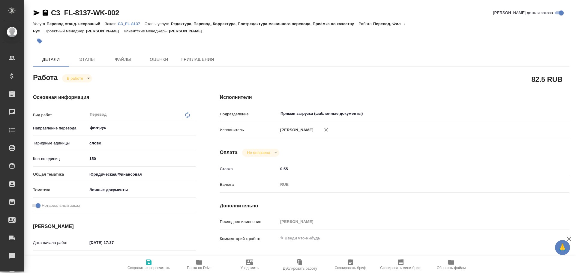
type textarea "x"
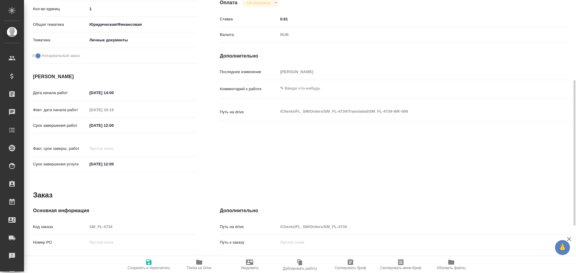
scroll to position [238, 0]
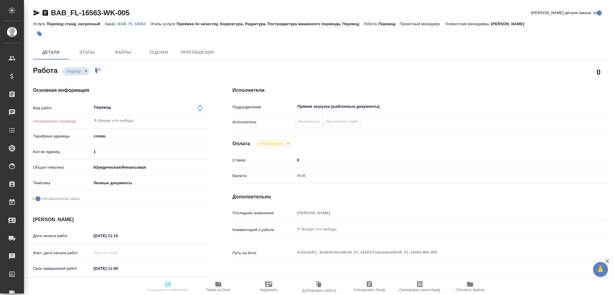
type textarea "x"
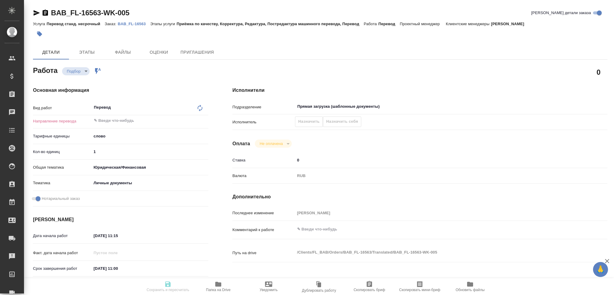
type textarea "x"
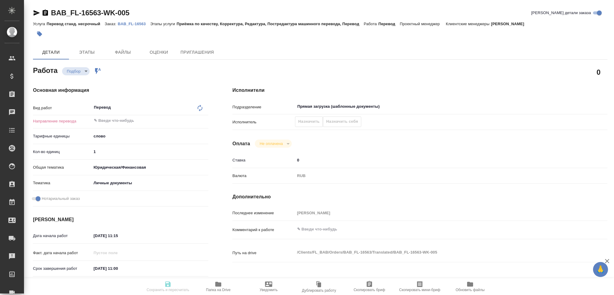
type textarea "x"
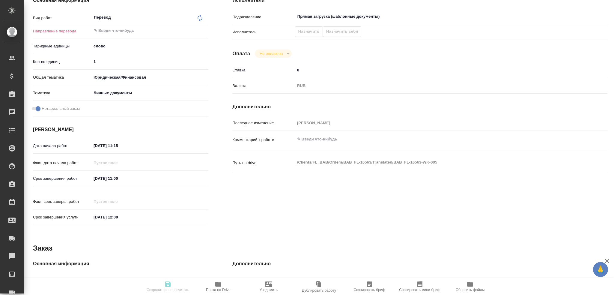
type textarea "x"
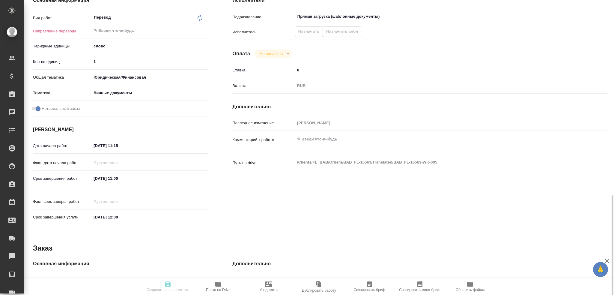
scroll to position [210, 0]
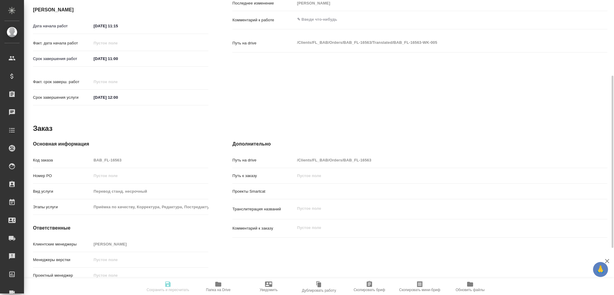
type textarea "x"
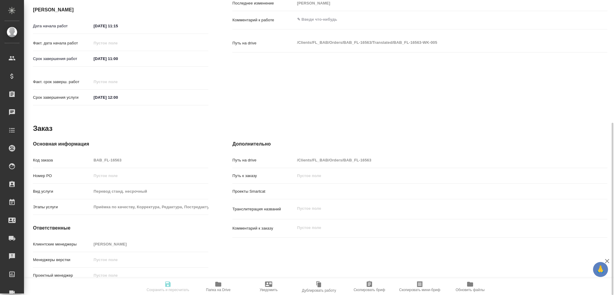
type textarea "x"
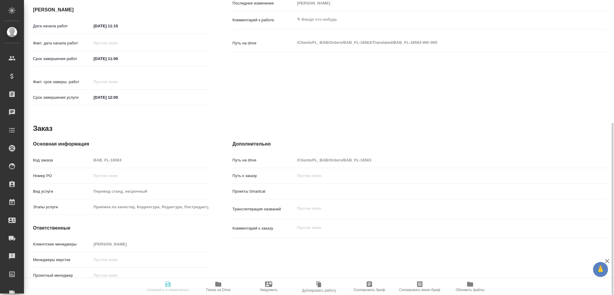
type textarea "x"
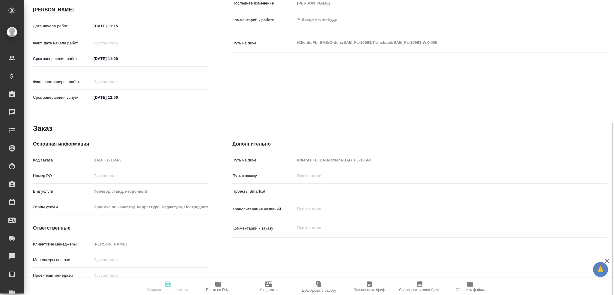
type textarea "x"
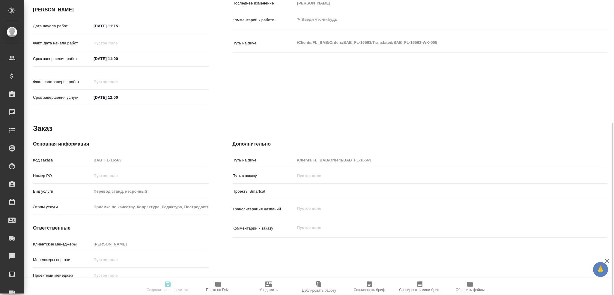
click at [220, 289] on span "Папка на Drive" at bounding box center [218, 290] width 25 height 4
type textarea "x"
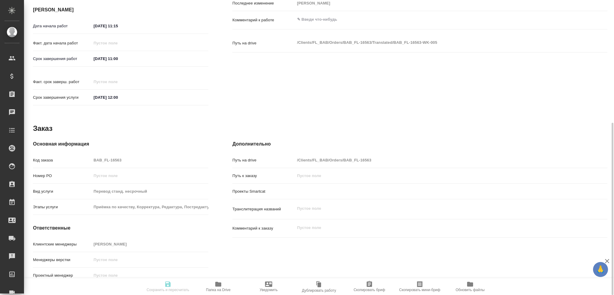
type textarea "x"
